Goal: Task Accomplishment & Management: Manage account settings

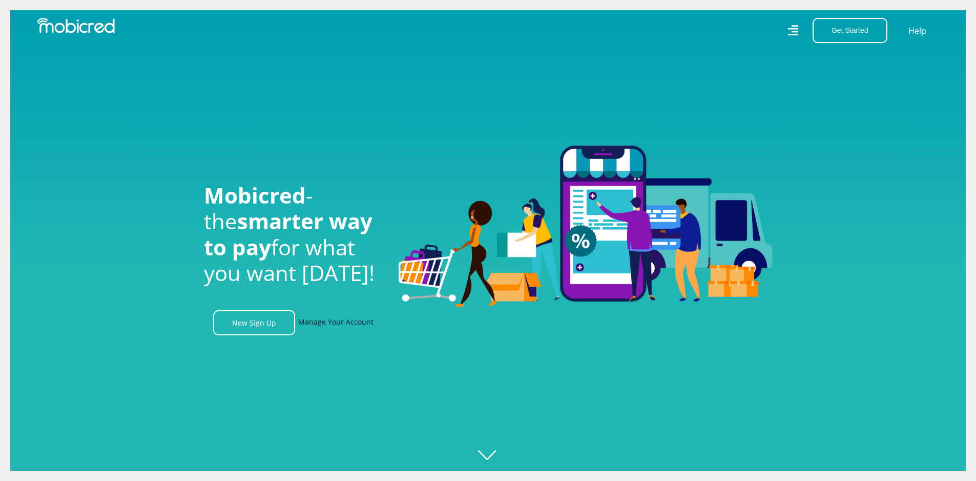
click at [323, 320] on link "Manage Your Account" at bounding box center [335, 322] width 75 height 25
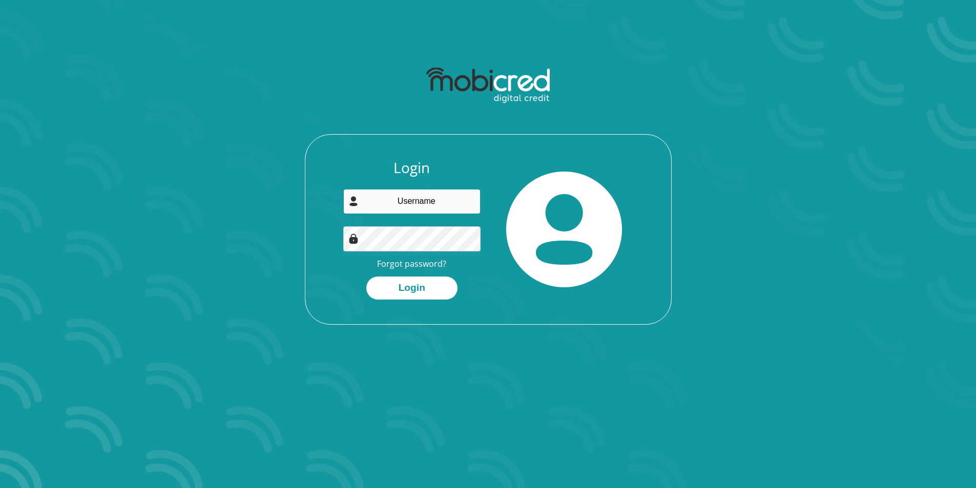
click at [382, 198] on input "email" at bounding box center [411, 201] width 137 height 25
type input "ishaanvansyfer2vs@gmail.com"
click at [366, 277] on button "Login" at bounding box center [411, 288] width 91 height 23
